Goal: Task Accomplishment & Management: Use online tool/utility

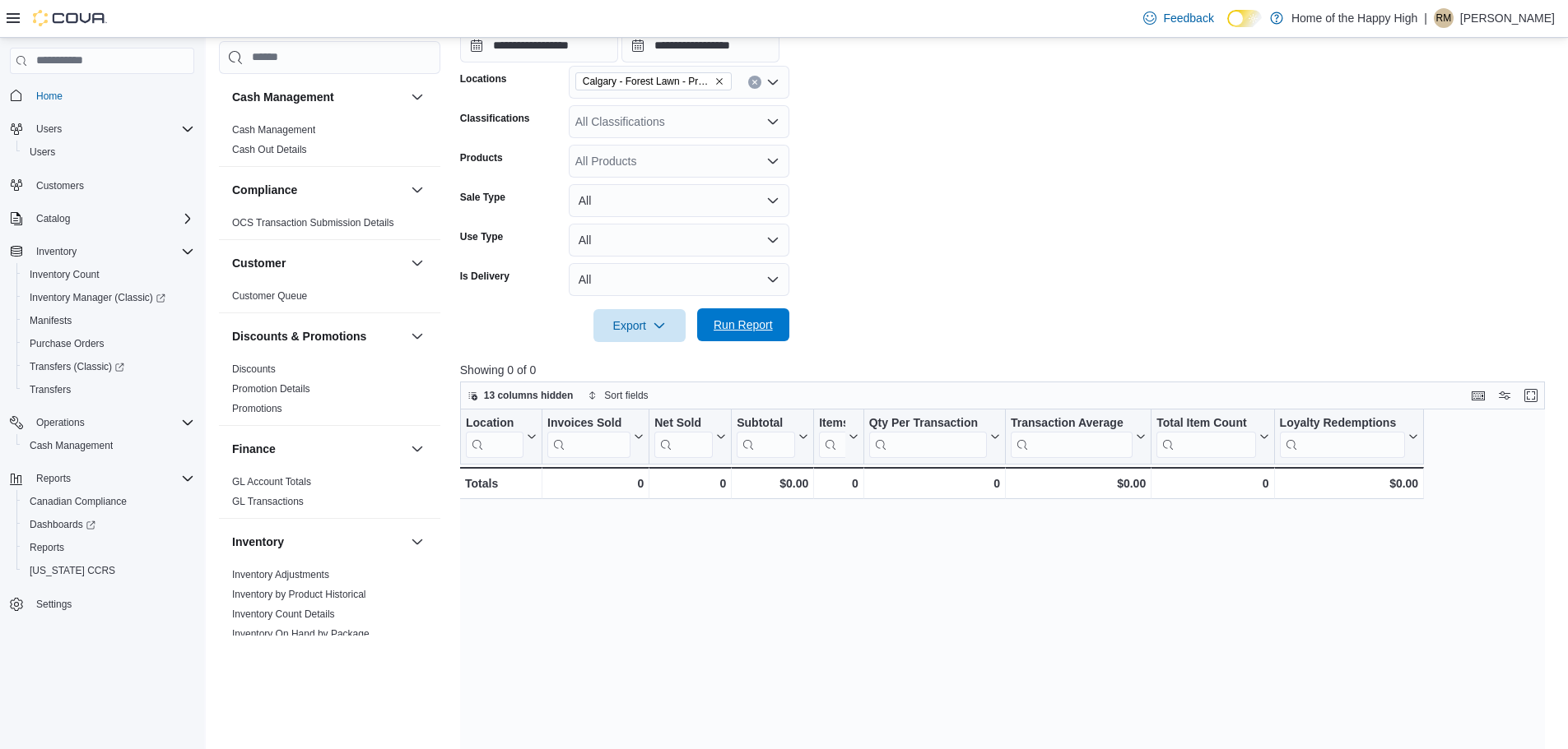
scroll to position [534, 0]
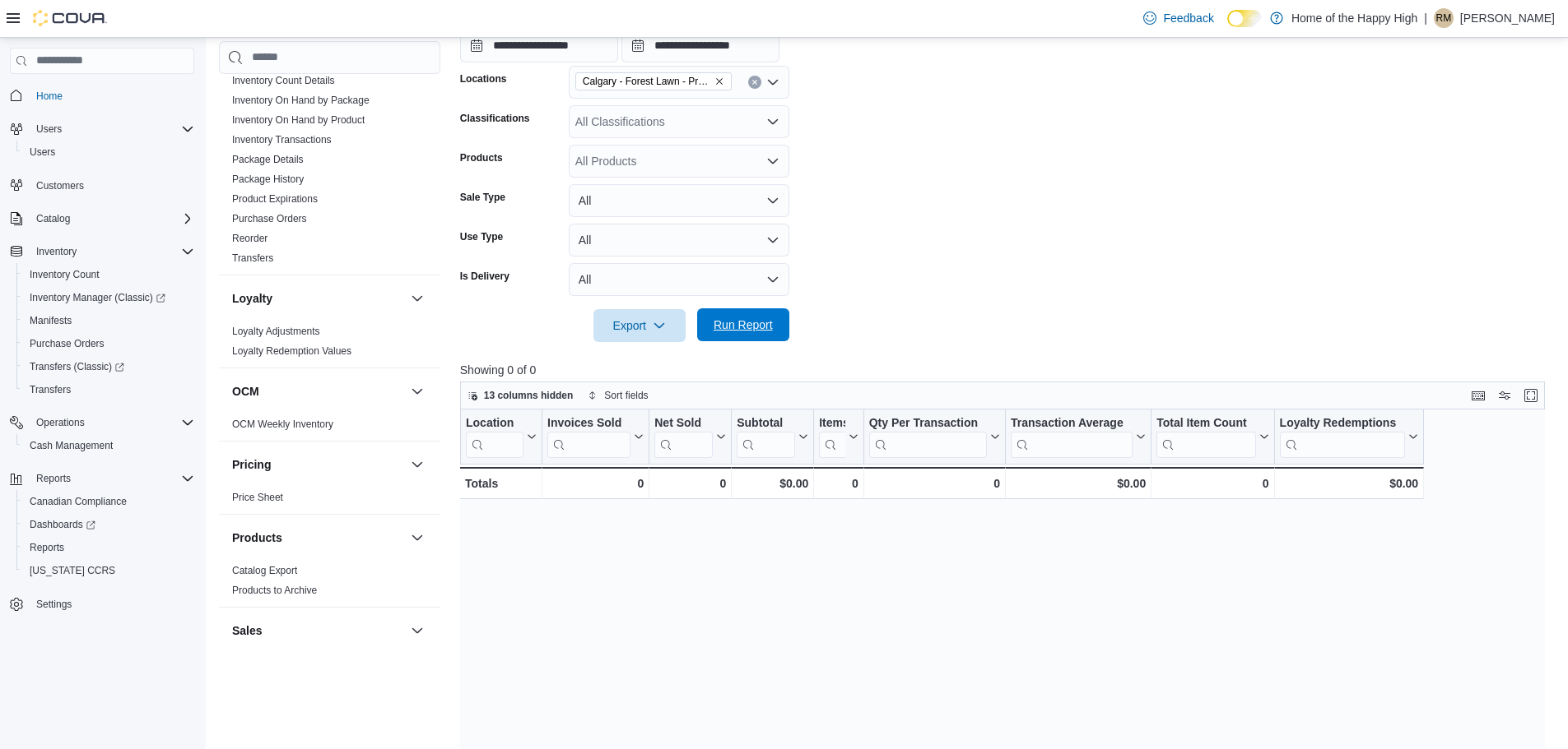
click at [714, 327] on span "Run Report" at bounding box center [744, 324] width 59 height 16
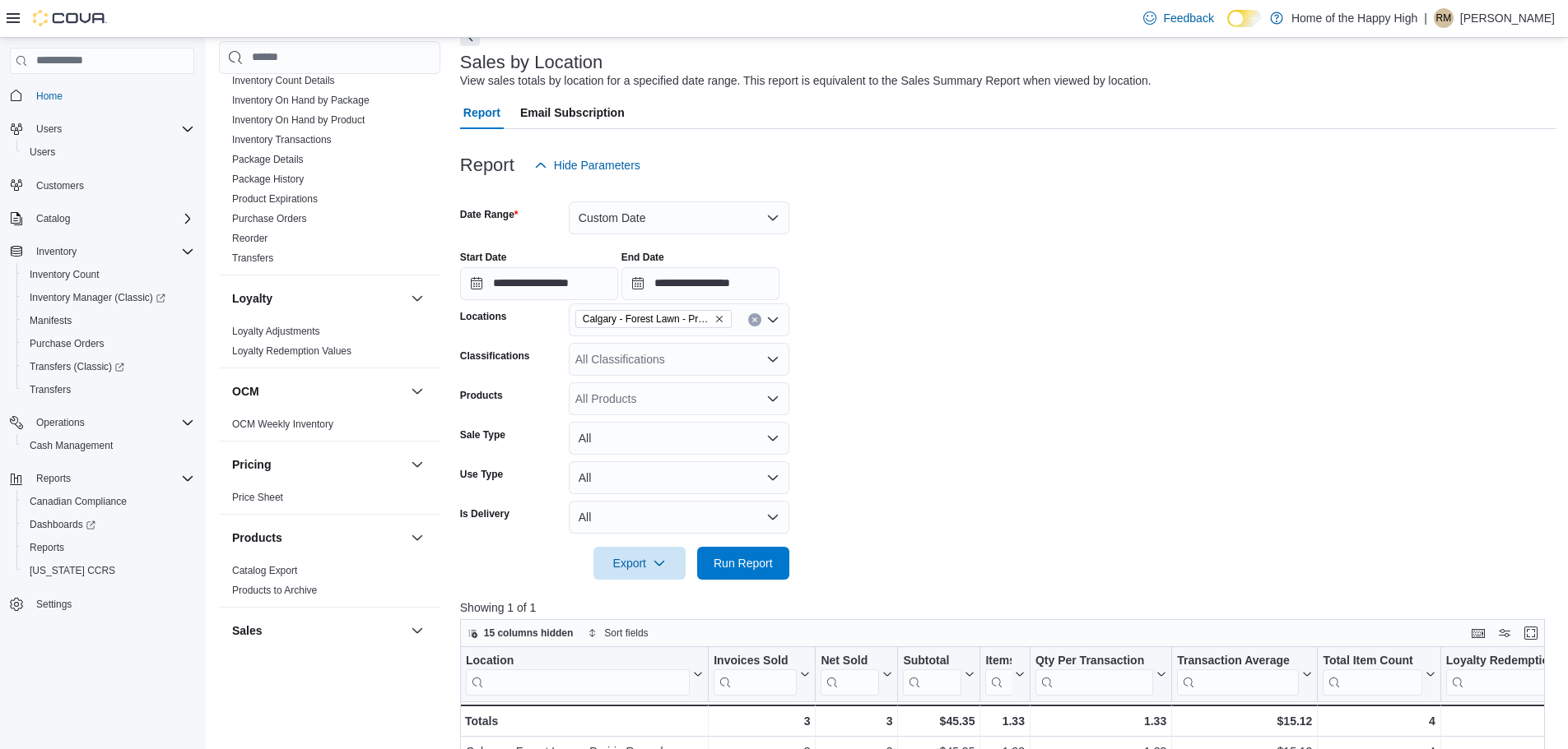
scroll to position [82, 0]
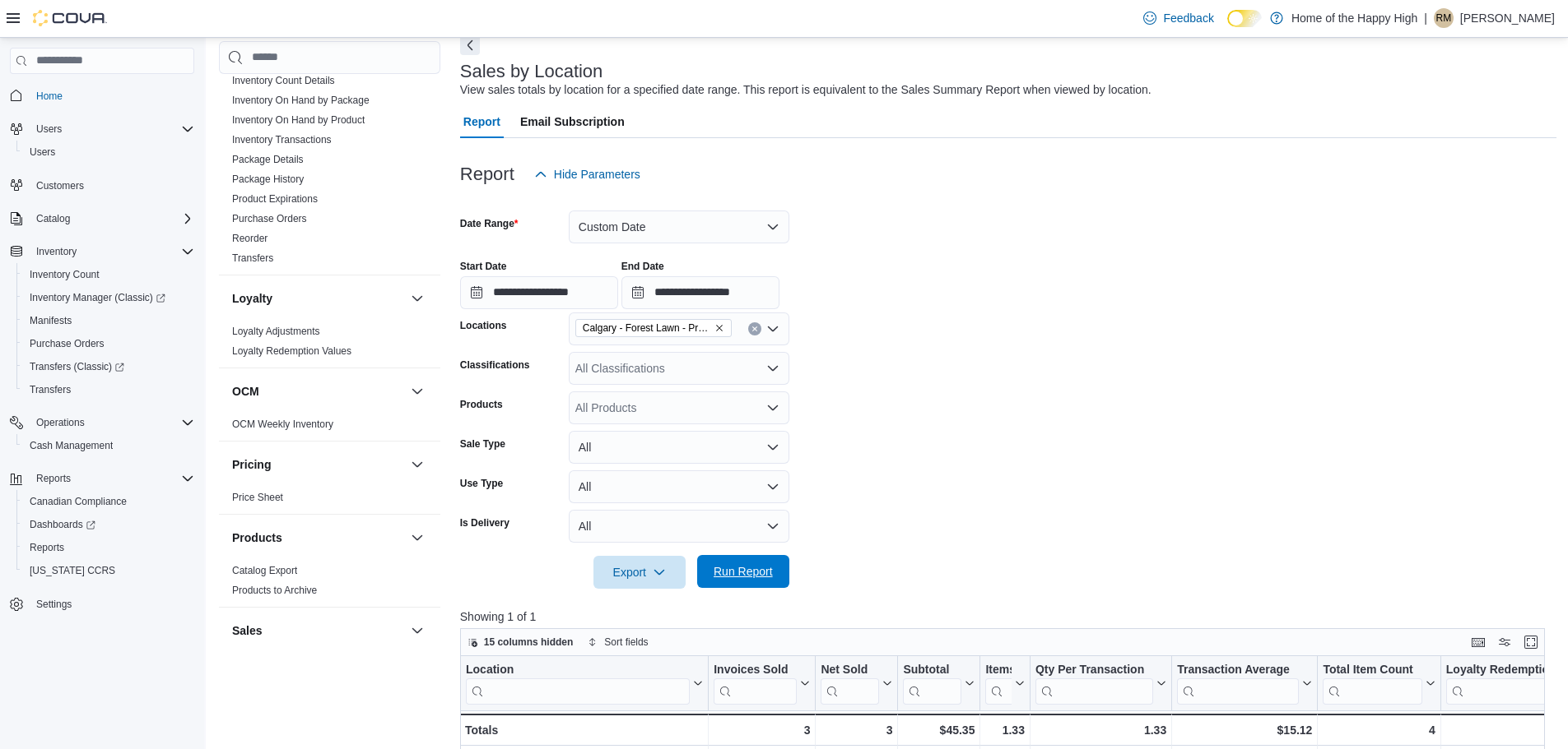
click at [739, 557] on span "Run Report" at bounding box center [743, 572] width 72 height 33
click at [606, 370] on div "All Classifications" at bounding box center [679, 368] width 221 height 33
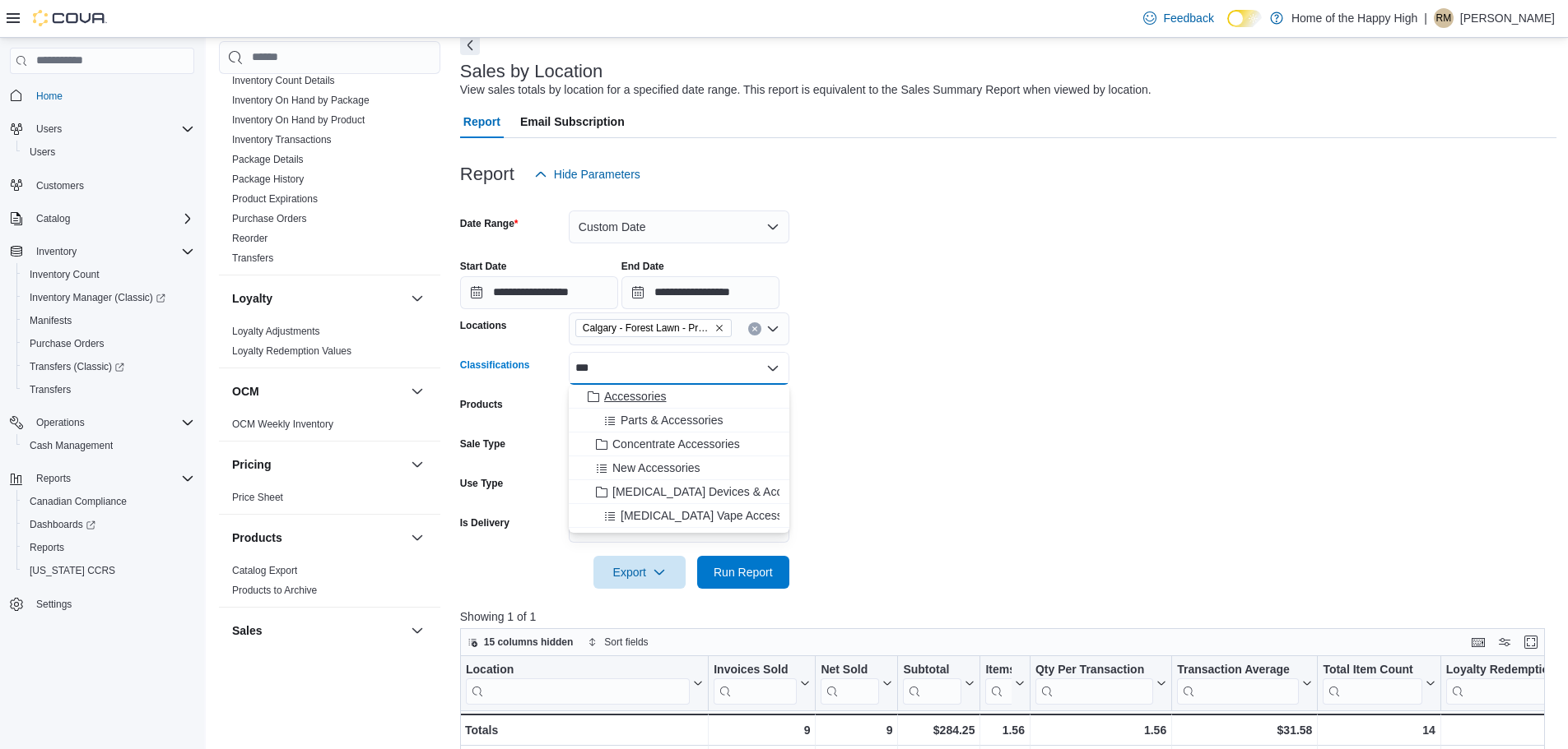
type input "***"
click at [613, 386] on button "Accessories" at bounding box center [679, 396] width 221 height 24
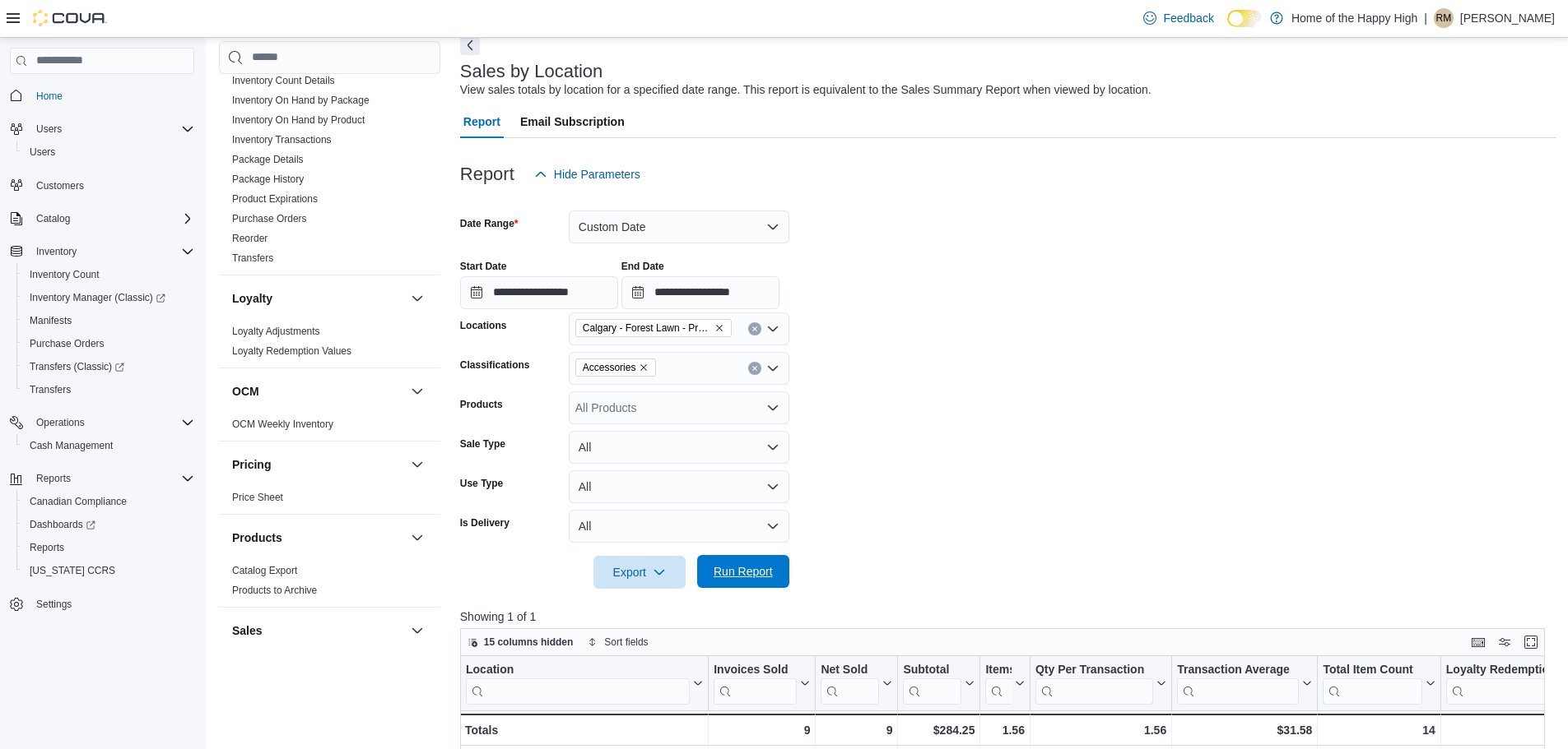
click at [720, 568] on span "Run Report" at bounding box center [744, 572] width 59 height 16
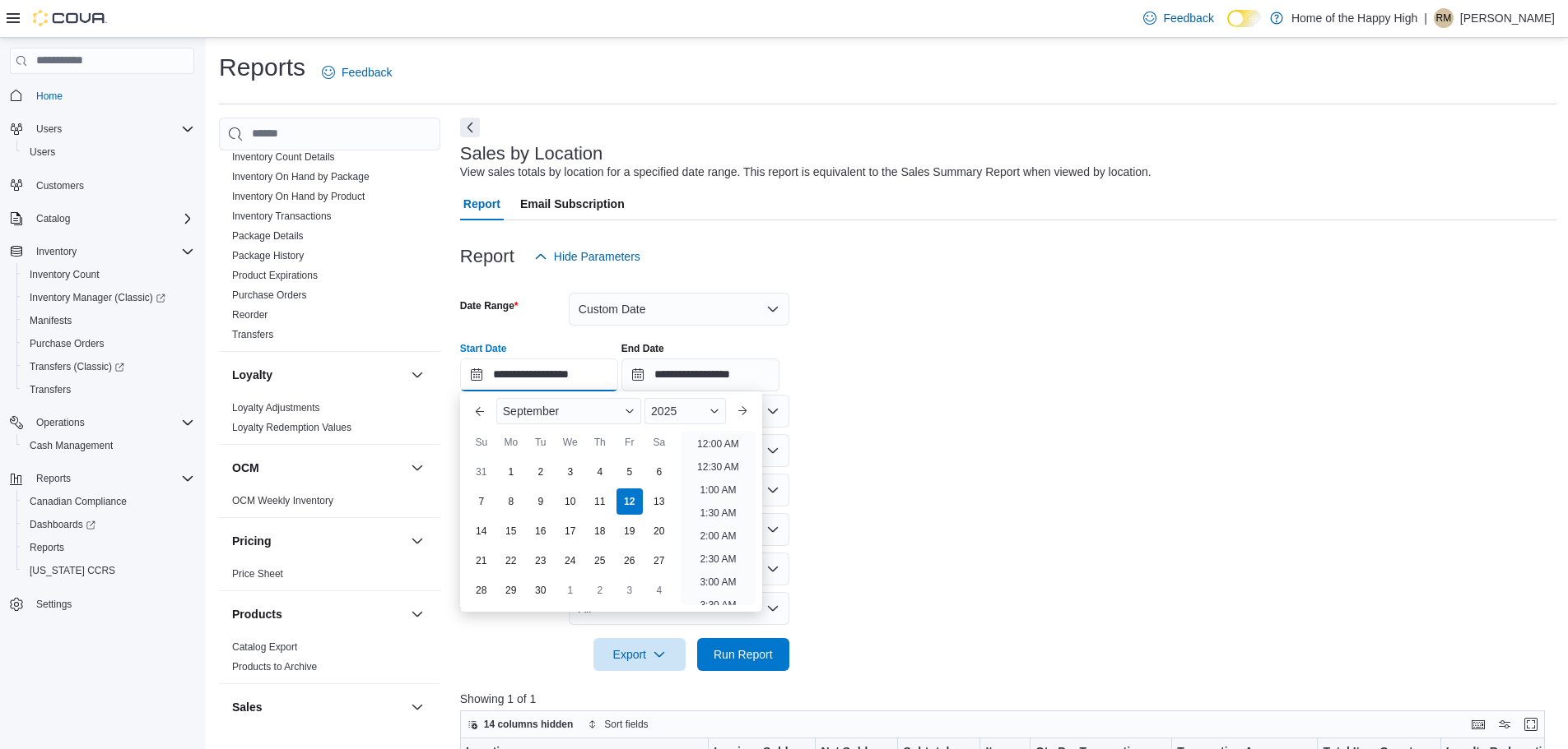
click at [588, 386] on input "**********" at bounding box center [538, 375] width 158 height 33
click at [720, 493] on li "10:00 AM" at bounding box center [718, 492] width 55 height 20
type input "**********"
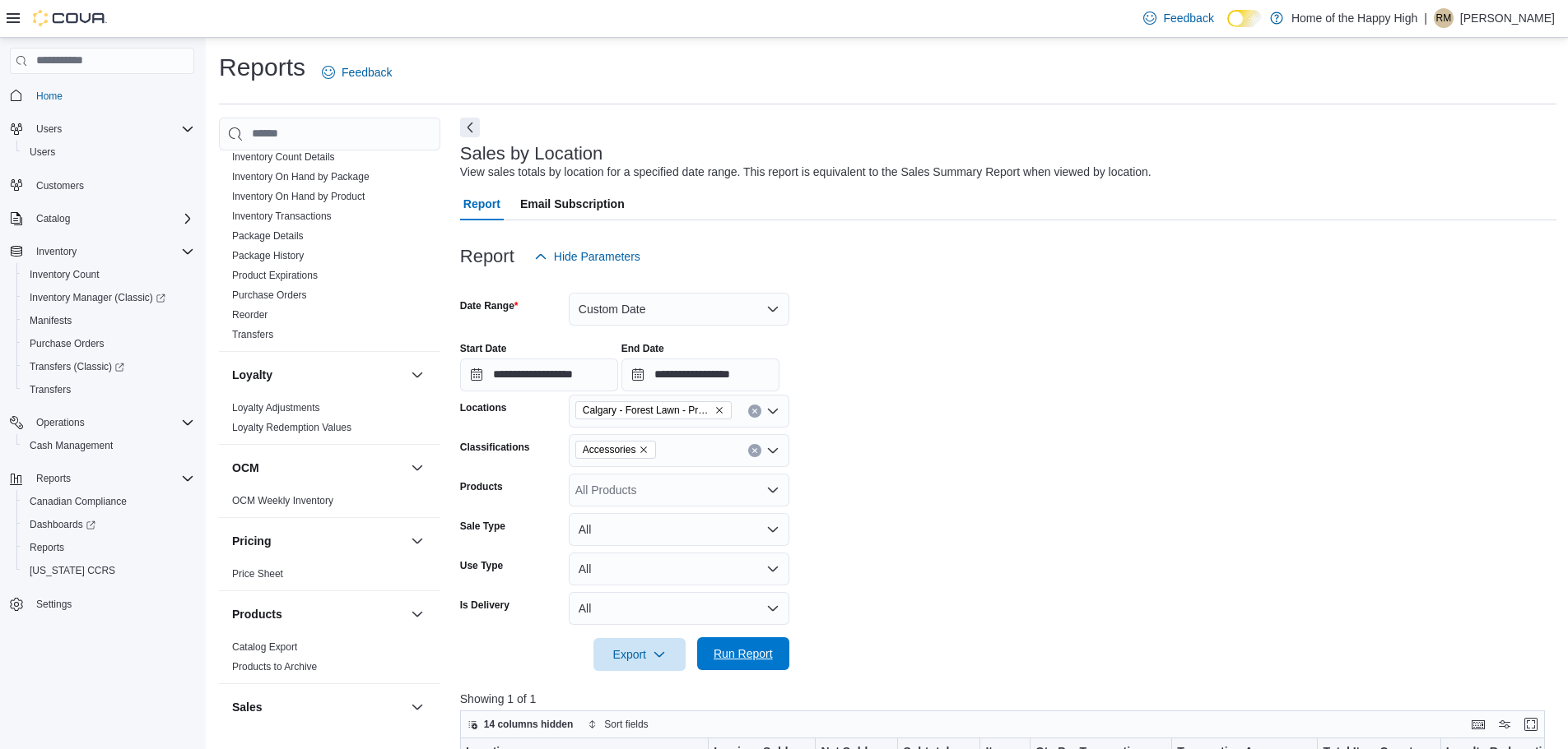
click at [767, 651] on span "Run Report" at bounding box center [744, 653] width 59 height 16
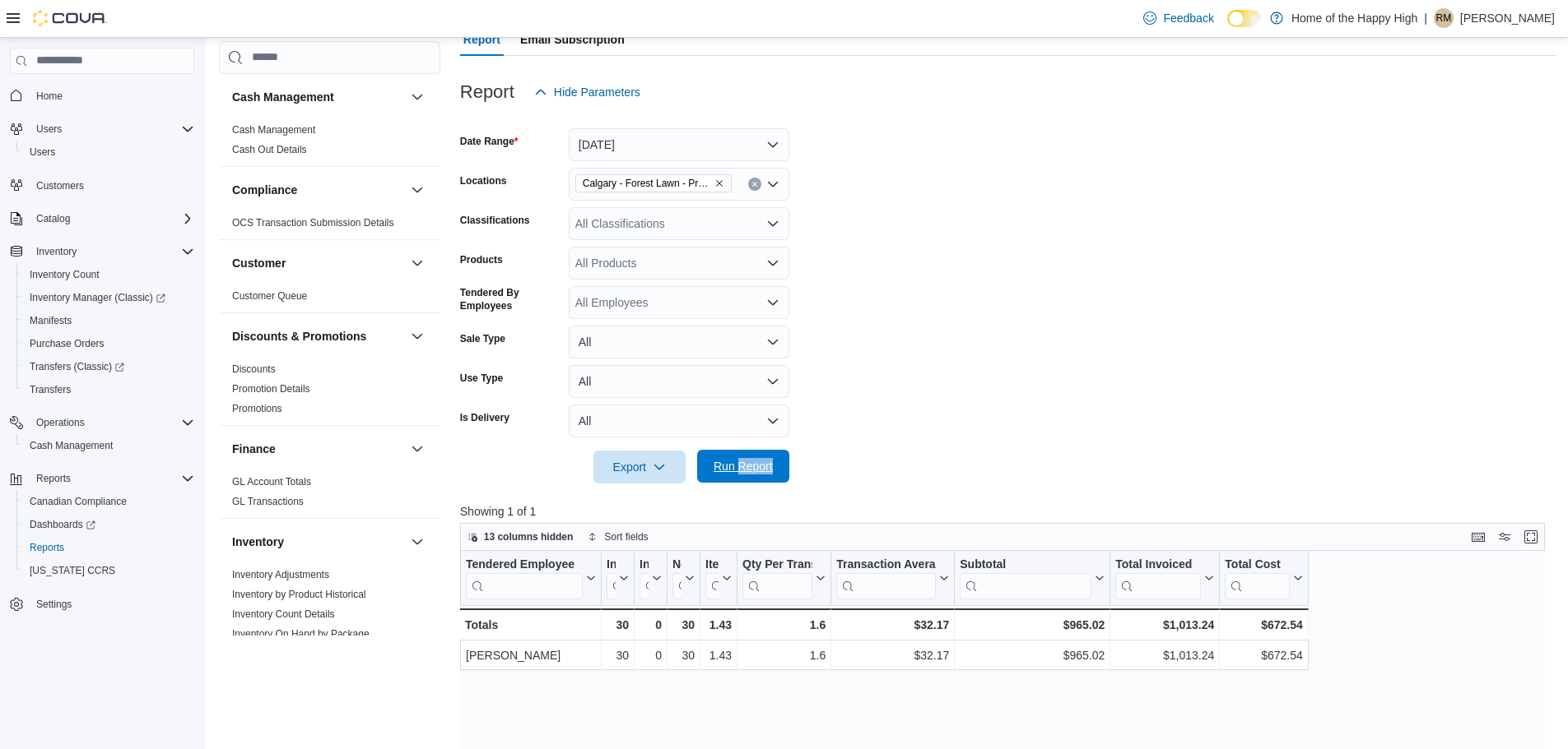
scroll to position [945, 0]
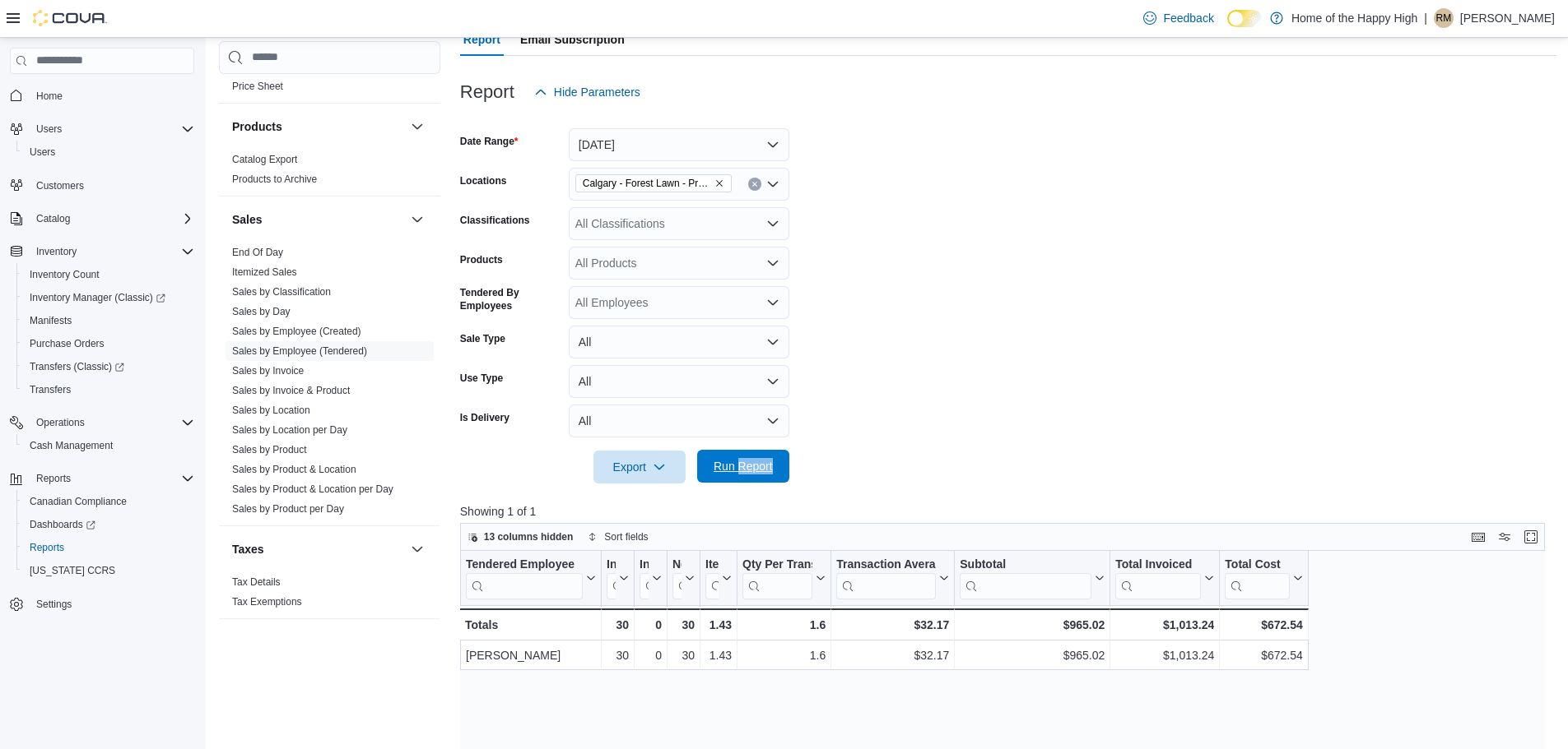
click at [784, 476] on button "Run Report" at bounding box center [743, 466] width 92 height 33
click at [934, 390] on form "Date Range [DATE] Locations [GEOGRAPHIC_DATA] - Forest Lawn - Prairie Records C…" at bounding box center [1008, 295] width 1096 height 375
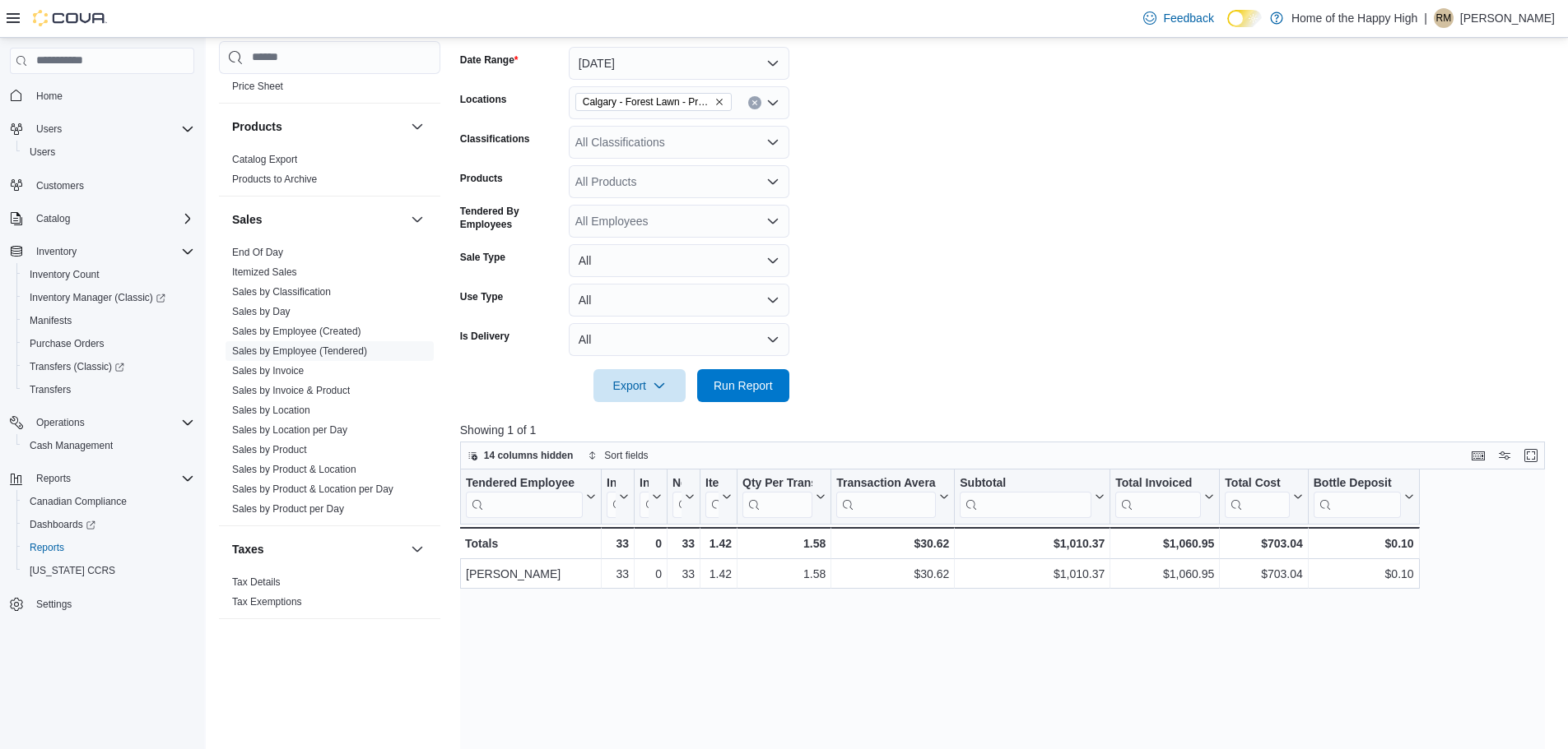
scroll to position [246, 0]
click at [726, 385] on span "Run Report" at bounding box center [744, 384] width 59 height 16
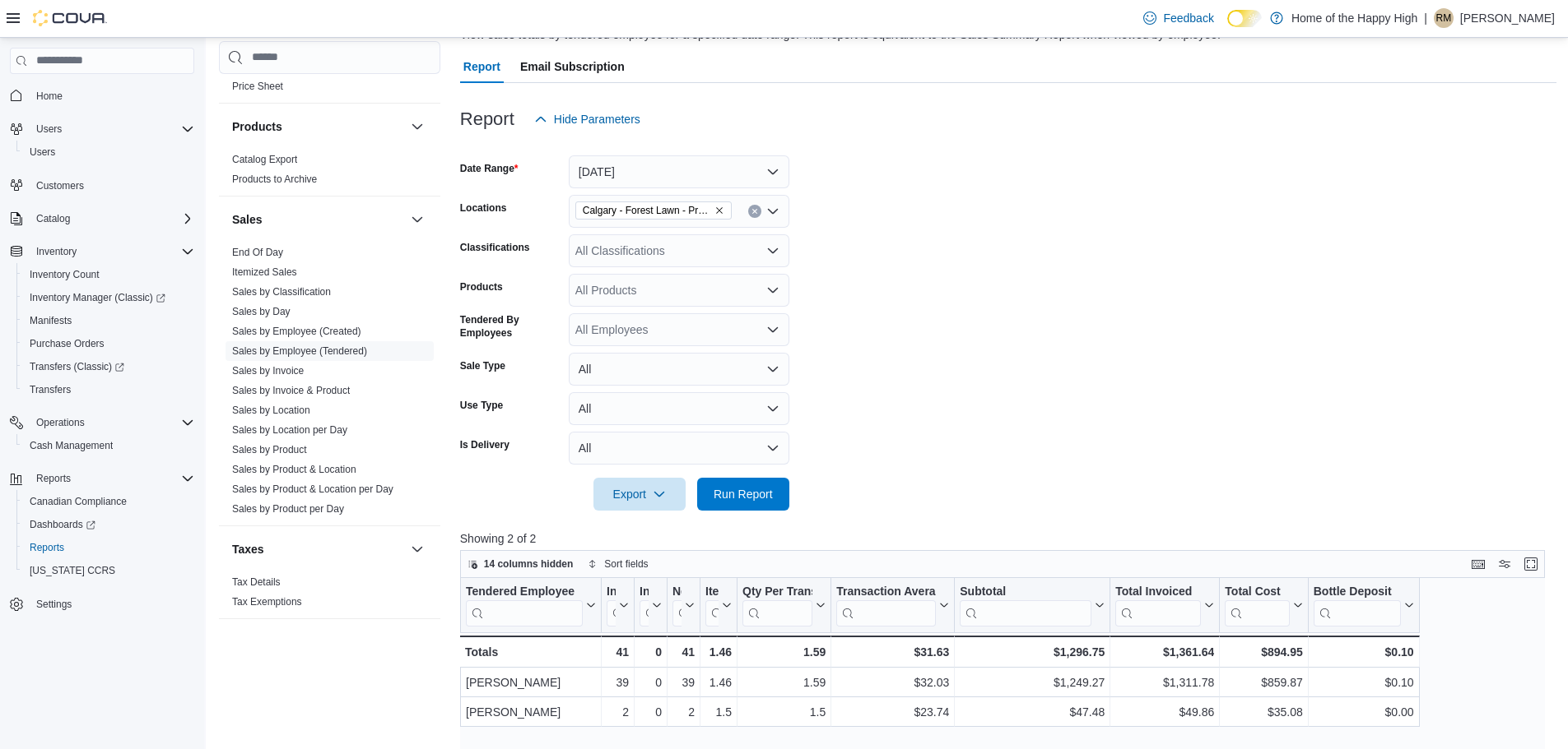
scroll to position [165, 0]
